Goal: Transaction & Acquisition: Obtain resource

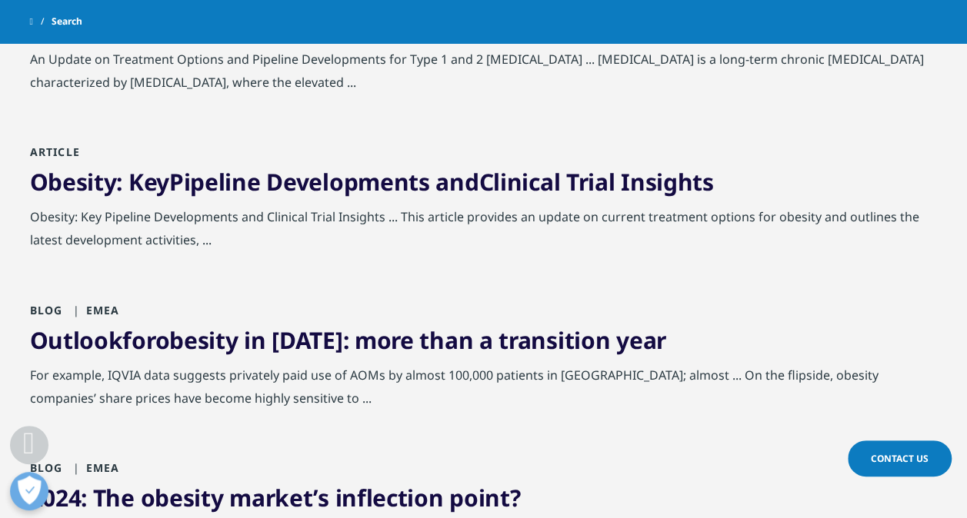
scroll to position [692, 0]
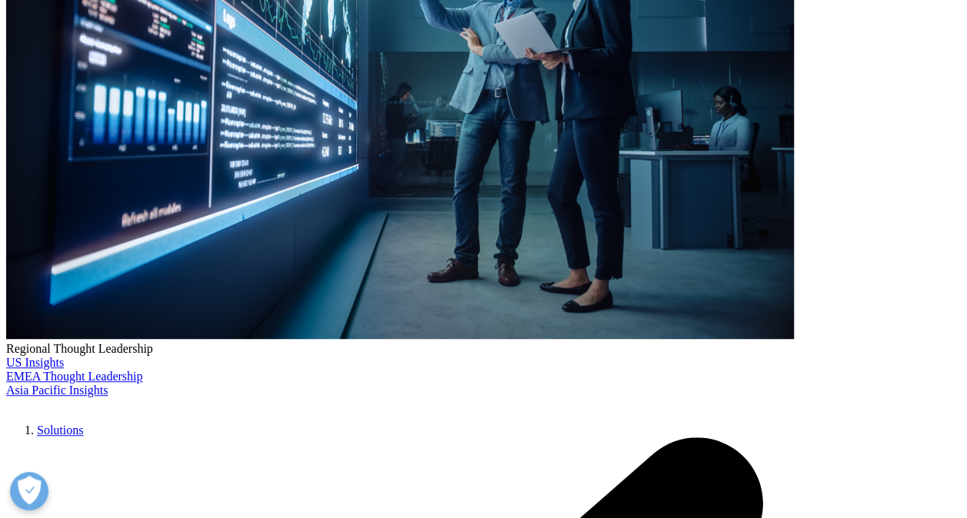
scroll to position [538, 0]
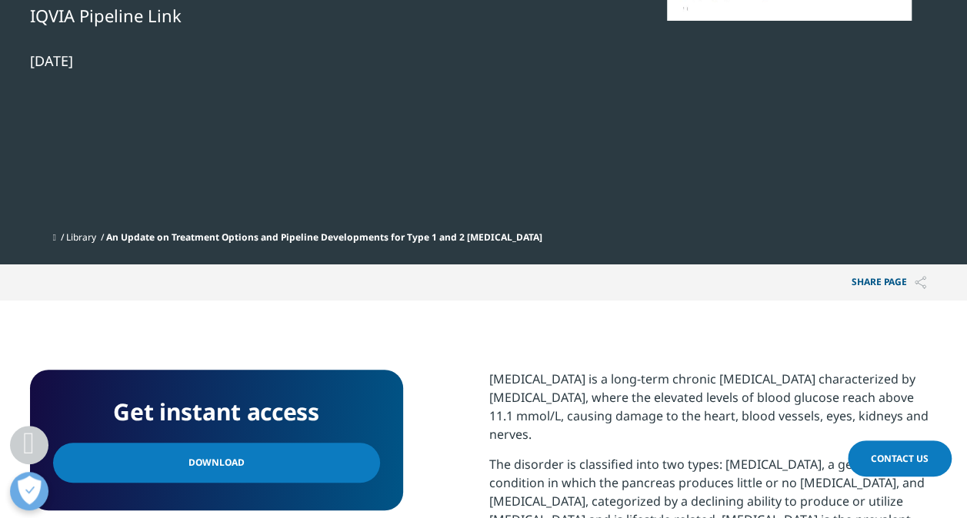
scroll to position [615, 0]
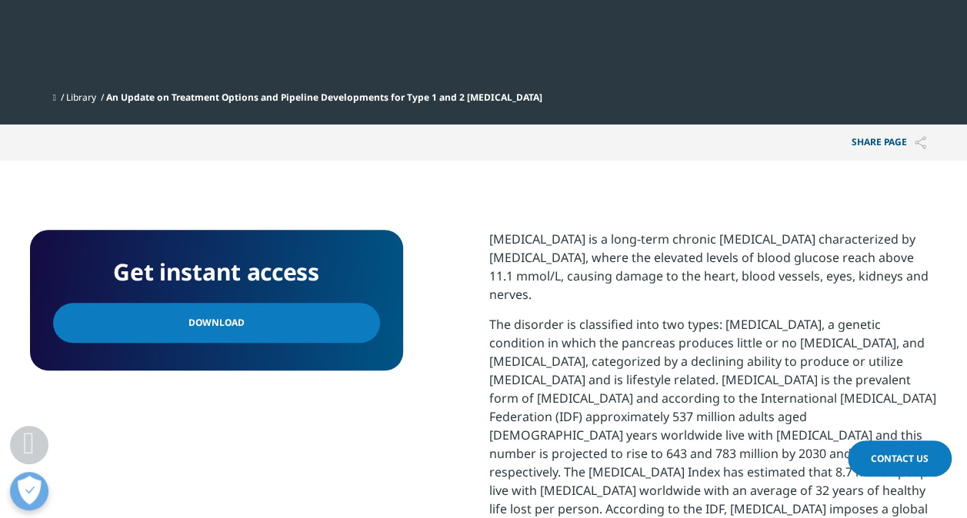
click at [317, 329] on link "Download" at bounding box center [216, 323] width 327 height 40
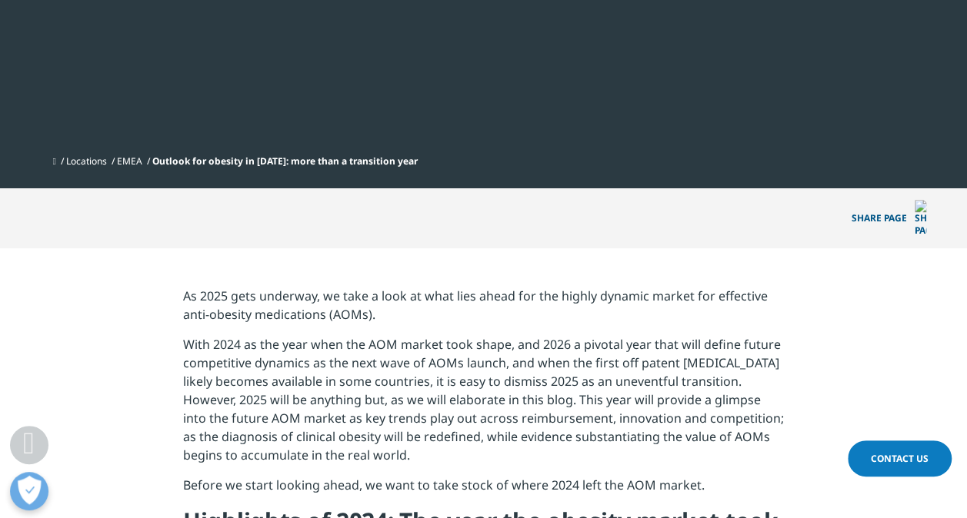
scroll to position [615, 0]
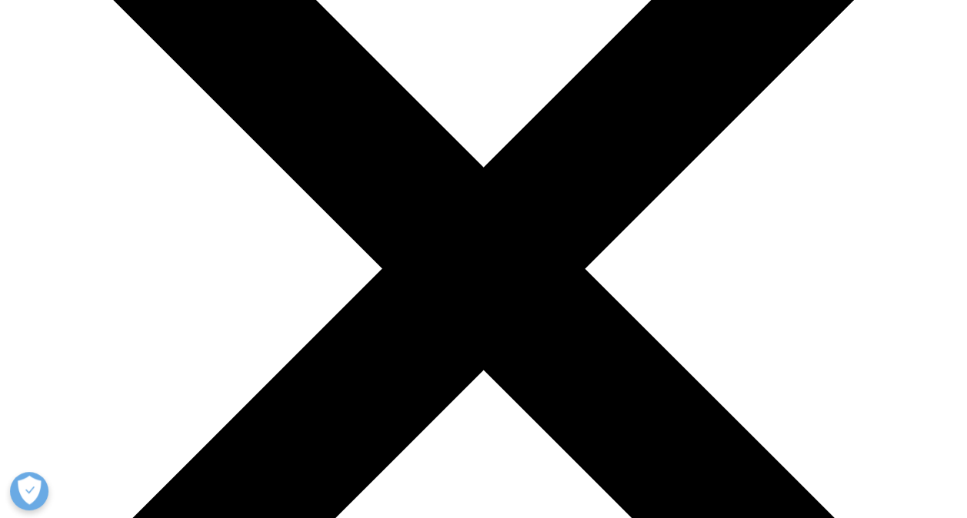
scroll to position [462, 0]
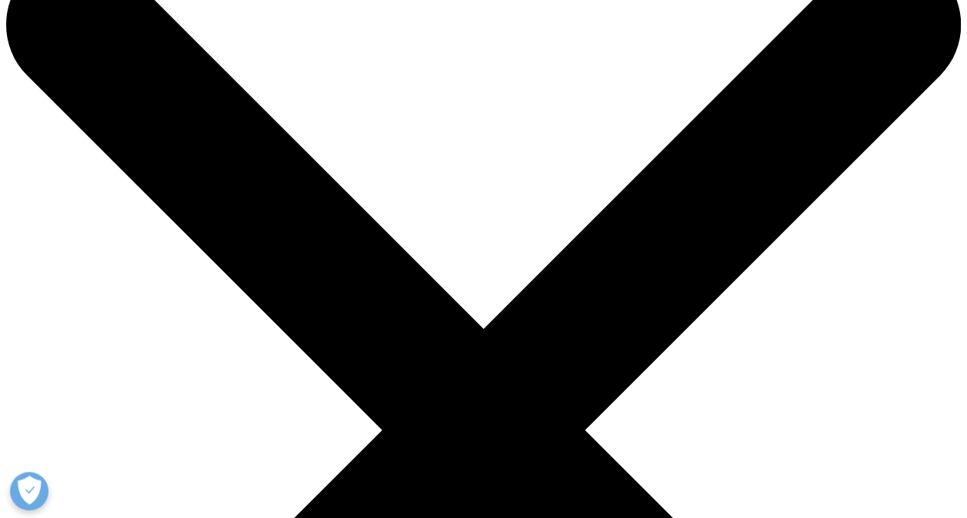
scroll to position [0, 0]
